Goal: Information Seeking & Learning: Compare options

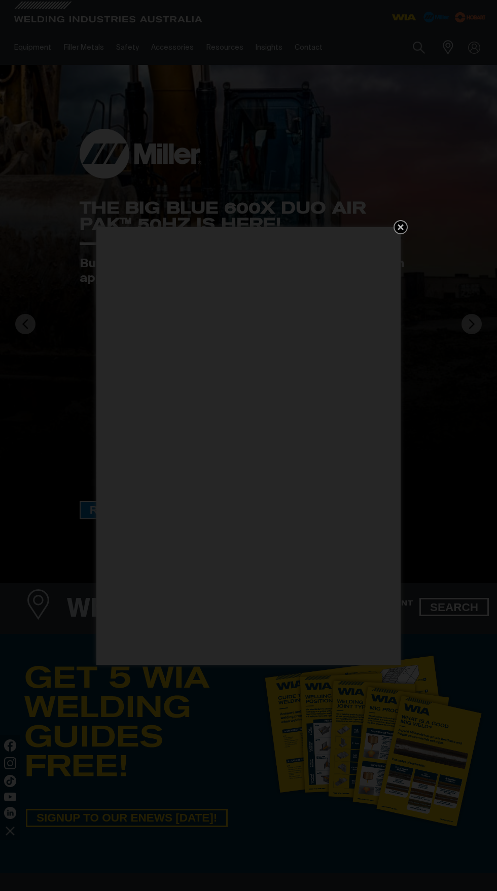
click at [406, 224] on icon "Get 5 WIA Welding Guides Free!" at bounding box center [401, 227] width 12 height 12
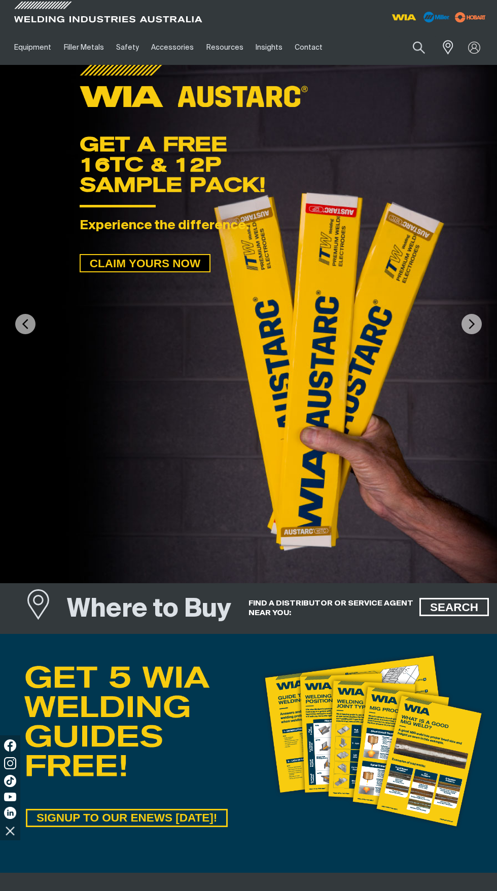
click at [33, 50] on link "Equipment" at bounding box center [32, 47] width 49 height 35
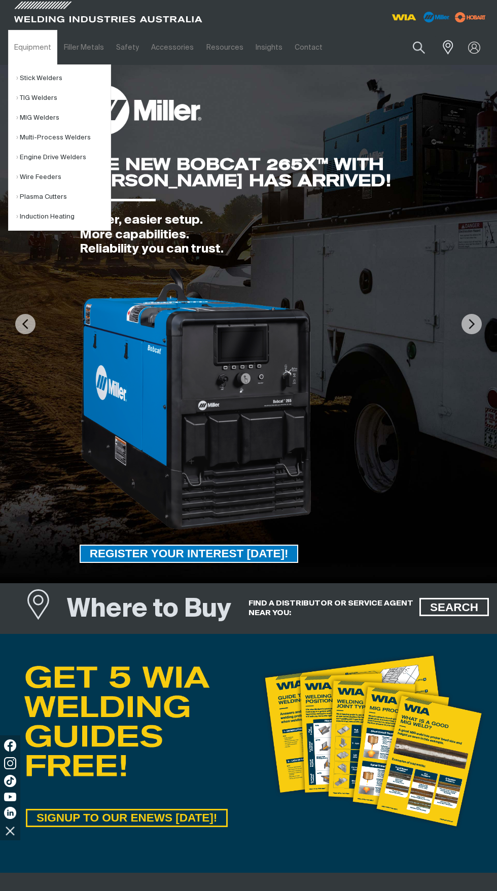
click at [31, 135] on link "Multi-Process Welders" at bounding box center [63, 138] width 94 height 20
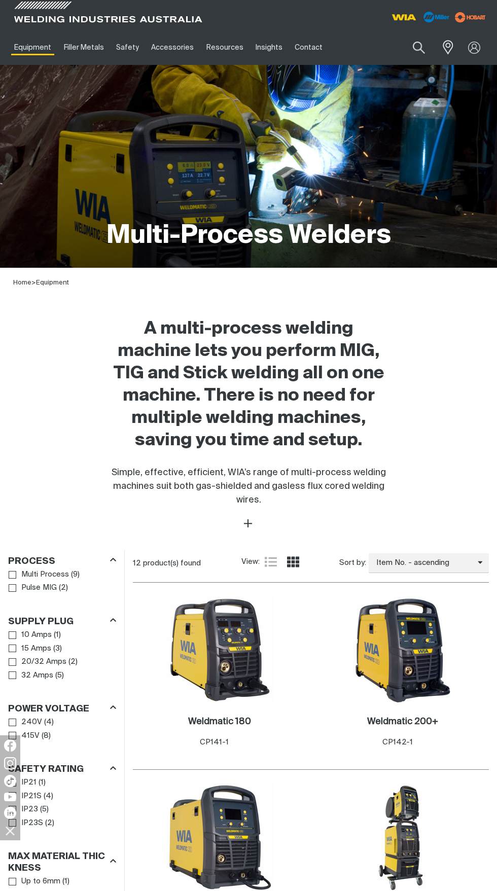
click at [27, 48] on link "Equipment" at bounding box center [32, 47] width 49 height 35
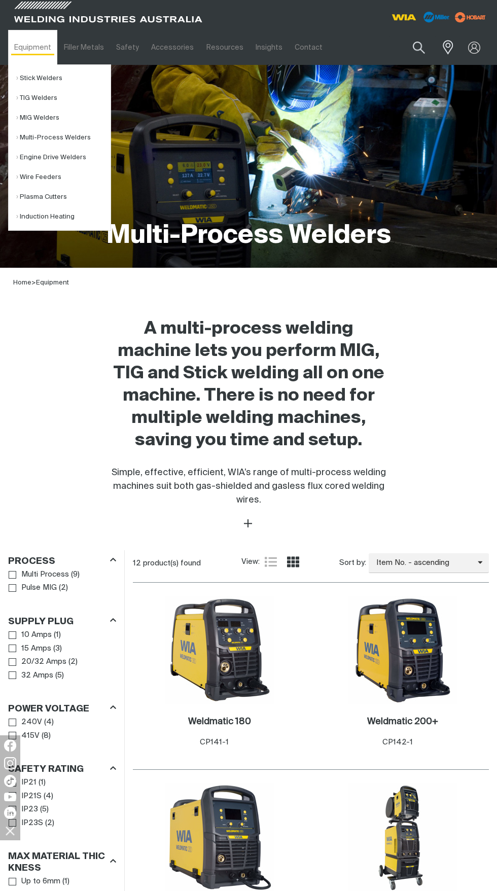
click at [38, 160] on link "Engine Drive Welders" at bounding box center [63, 158] width 94 height 20
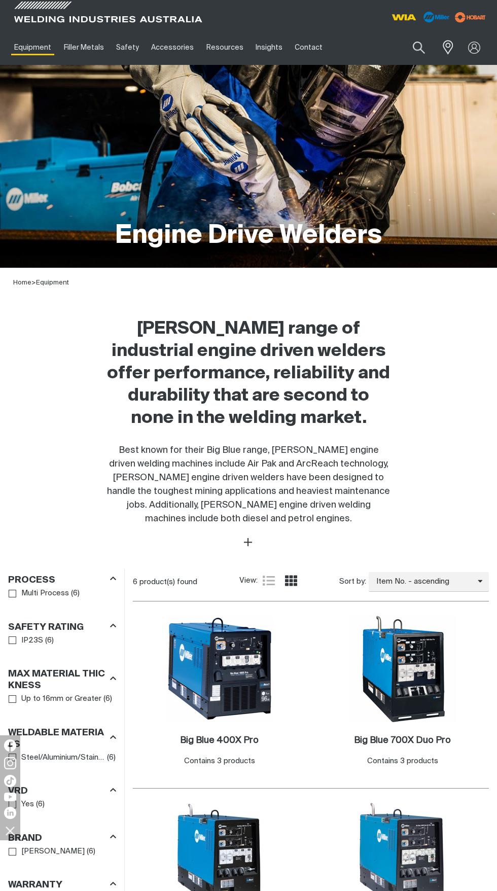
click at [30, 49] on link "Equipment" at bounding box center [32, 47] width 49 height 35
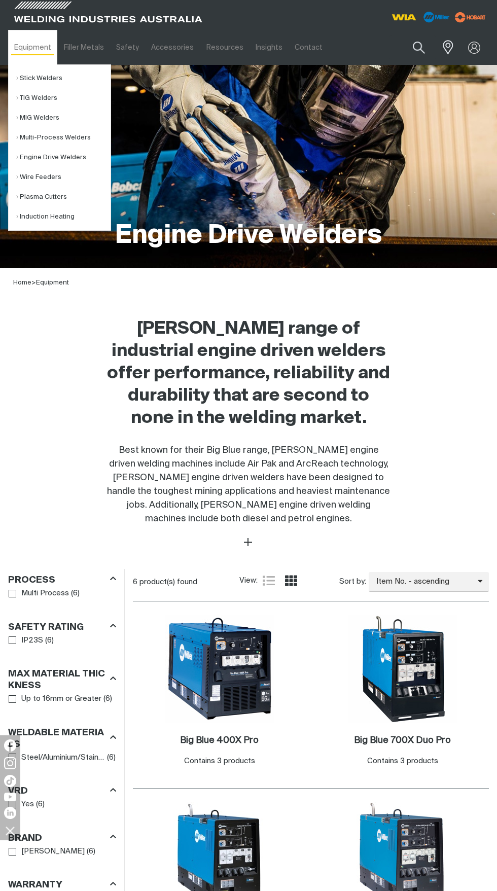
click at [43, 142] on link "Multi-Process Welders" at bounding box center [63, 138] width 94 height 20
